Goal: Task Accomplishment & Management: Use online tool/utility

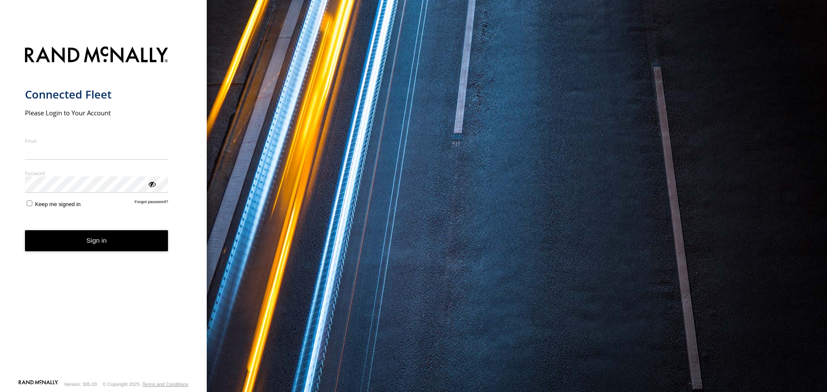
click at [168, 149] on nordpass-icon "main" at bounding box center [168, 151] width 0 height 7
click at [203, 93] on div "Connected Fleet Please Login to Your Account Email Enter a valid login email ad…" at bounding box center [103, 196] width 207 height 392
click at [168, 153] on nordpass-icon "main" at bounding box center [168, 151] width 0 height 7
click at [168, 151] on nordpass-icon "main" at bounding box center [168, 151] width 0 height 7
click at [0, 392] on nordpass-autofill-portal at bounding box center [0, 392] width 0 height 0
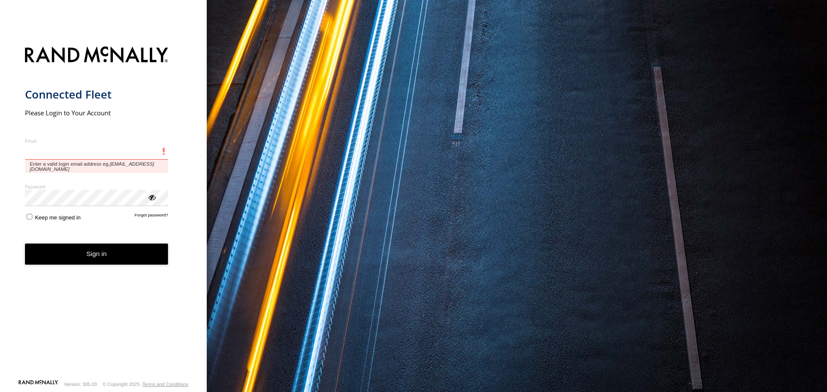
type input "**********"
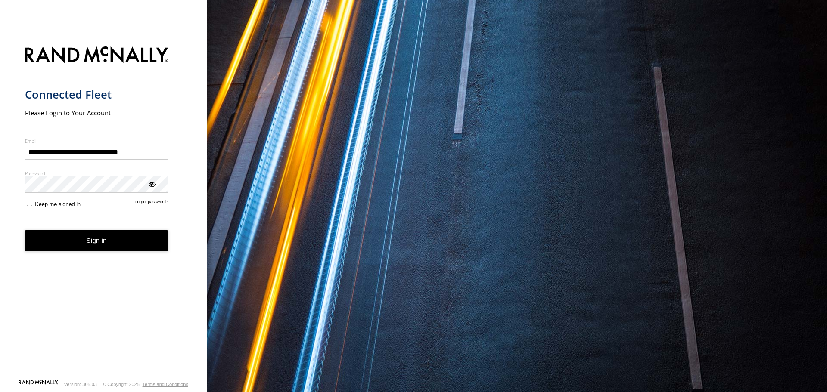
click at [111, 240] on button "Sign in" at bounding box center [96, 240] width 143 height 21
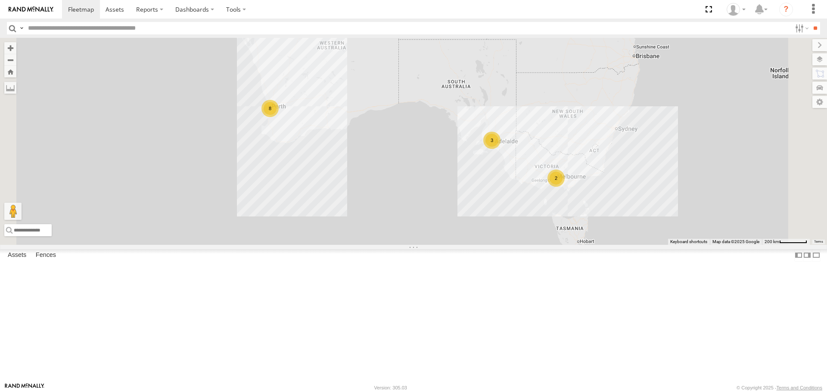
click at [565, 187] on div "2" at bounding box center [555, 178] width 17 height 17
